Goal: Find specific page/section: Find specific page/section

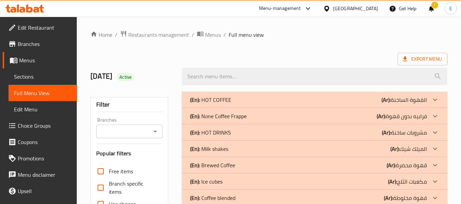
scroll to position [22, 0]
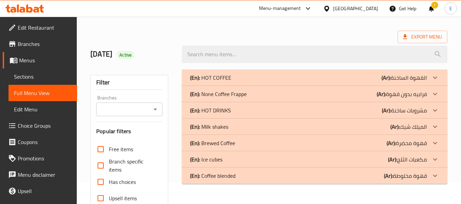
click at [367, 9] on div "[GEOGRAPHIC_DATA]" at bounding box center [355, 9] width 45 height 8
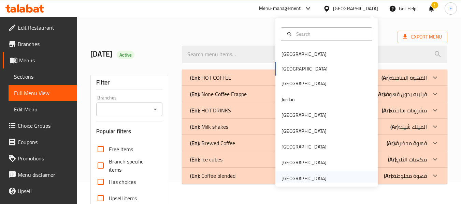
click at [294, 182] on div "[GEOGRAPHIC_DATA]" at bounding box center [304, 179] width 45 height 8
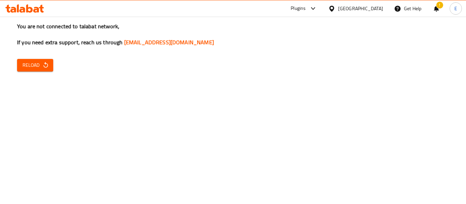
click at [41, 67] on span "Reload" at bounding box center [35, 65] width 25 height 9
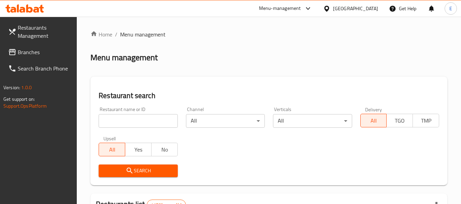
click at [47, 53] on span "Branches" at bounding box center [45, 52] width 54 height 8
